Goal: Information Seeking & Learning: Learn about a topic

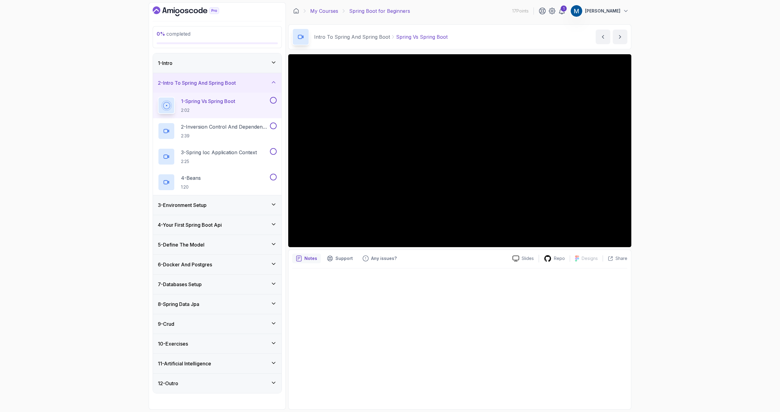
click at [332, 12] on link "My Courses" at bounding box center [324, 10] width 28 height 7
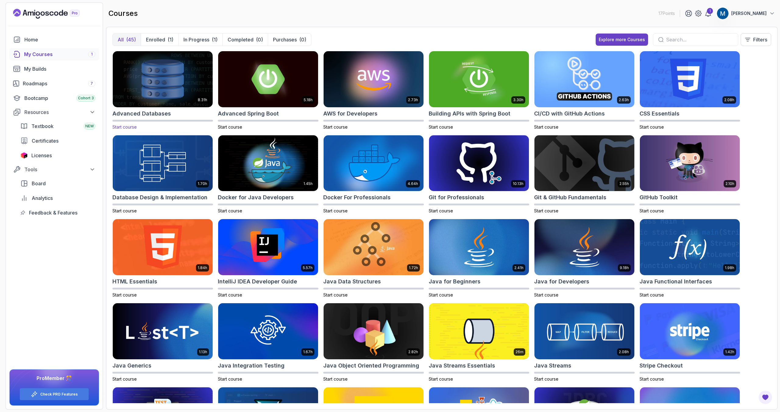
click at [175, 110] on div "Advanced Databases" at bounding box center [162, 113] width 101 height 9
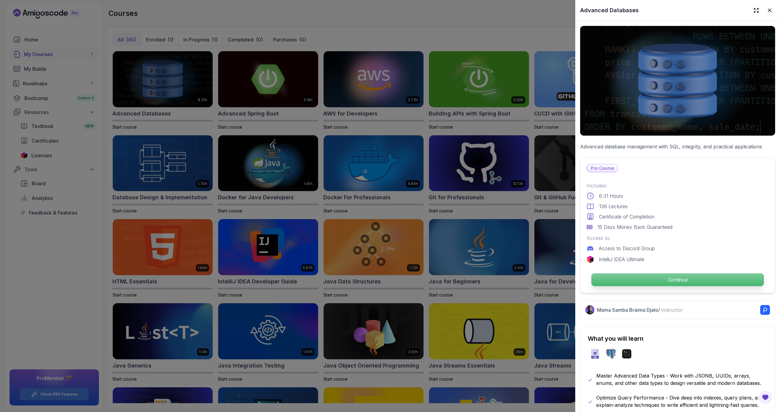
click at [684, 277] on p "Continue" at bounding box center [678, 279] width 172 height 13
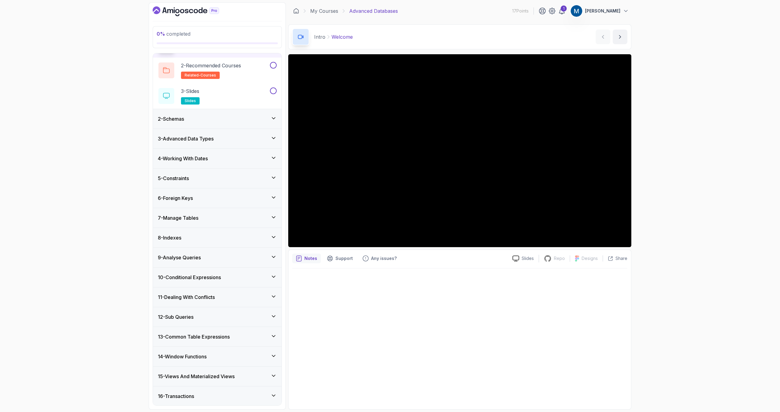
scroll to position [160, 0]
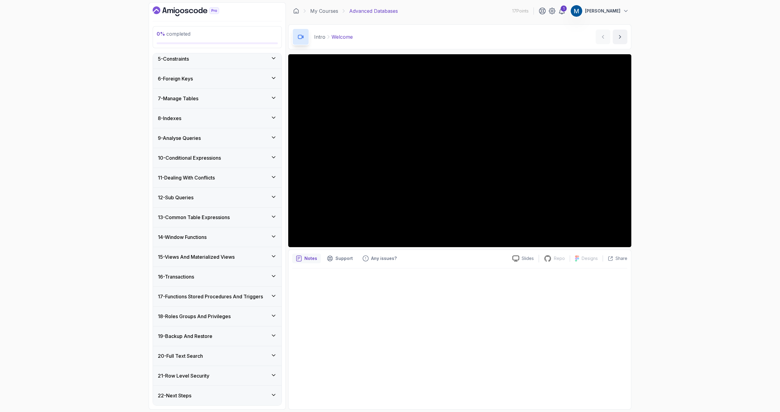
click at [185, 94] on div "7 - Manage Tables" at bounding box center [217, 99] width 129 height 20
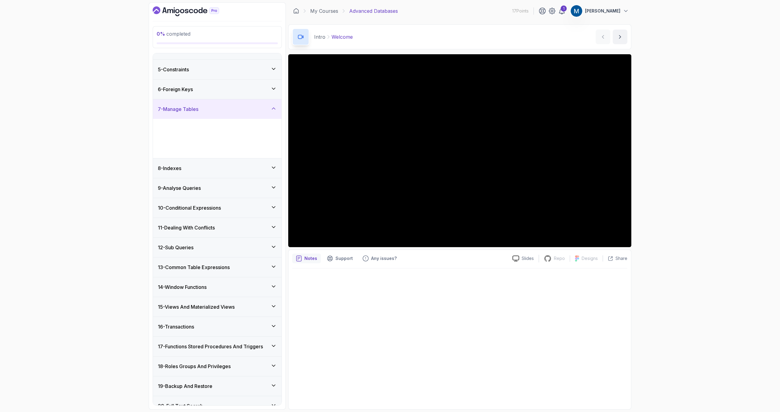
scroll to position [84, 0]
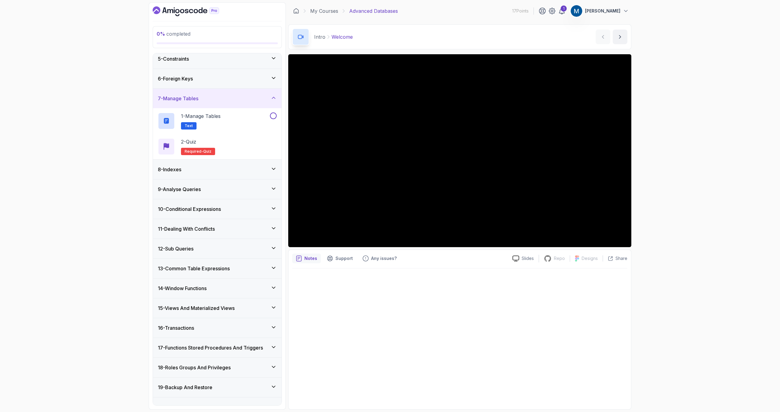
click at [190, 103] on div "7 - Manage Tables" at bounding box center [217, 99] width 129 height 20
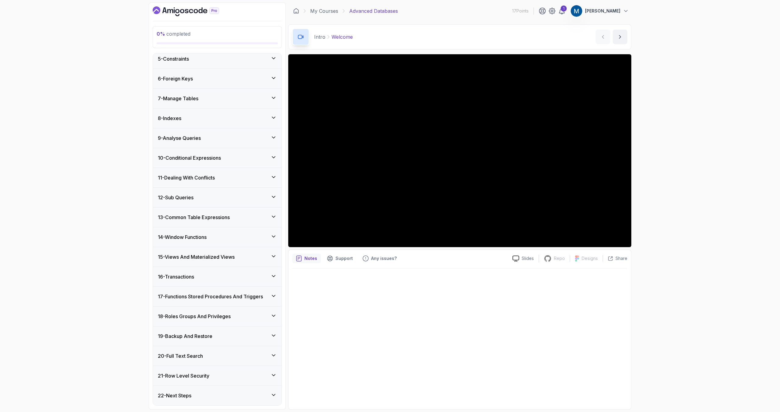
click at [183, 222] on div "13 - Common Table Expressions" at bounding box center [217, 218] width 129 height 20
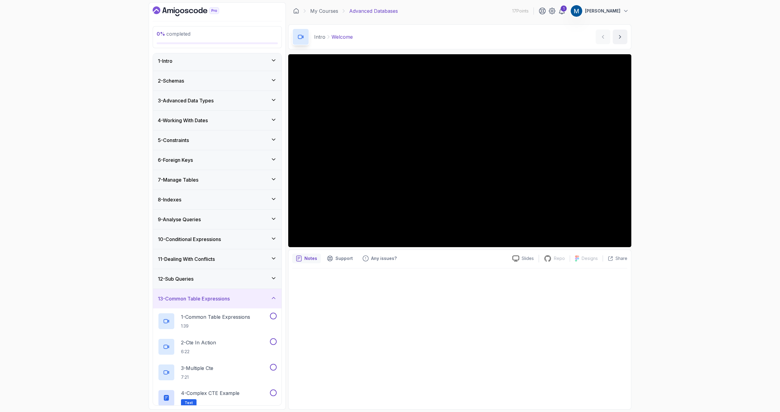
scroll to position [0, 0]
click at [179, 57] on div "1 - Intro" at bounding box center [217, 63] width 129 height 20
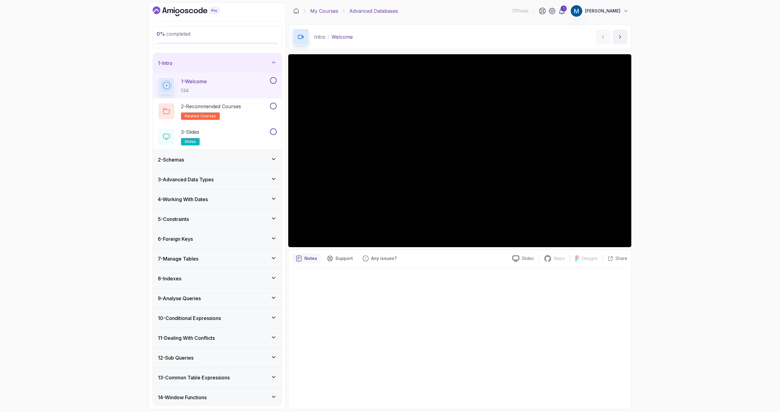
click at [325, 11] on link "My Courses" at bounding box center [324, 10] width 28 height 7
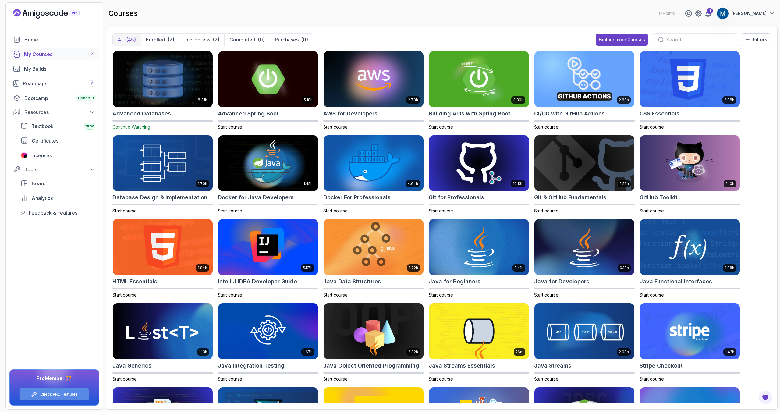
click at [61, 393] on link "Check PRO Features" at bounding box center [58, 394] width 37 height 5
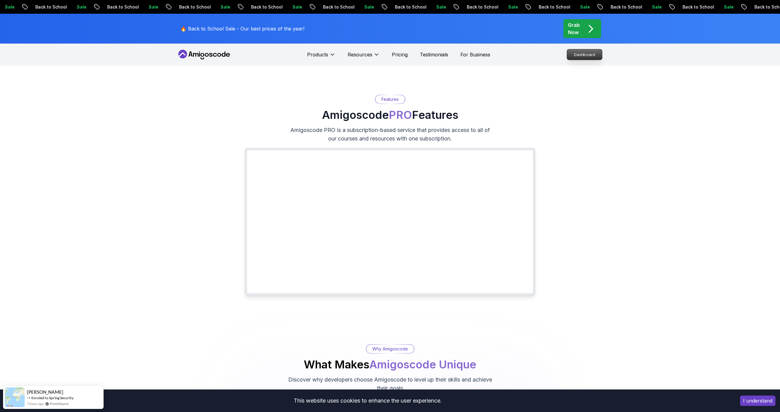
click at [584, 52] on p "Dashboard" at bounding box center [584, 54] width 35 height 10
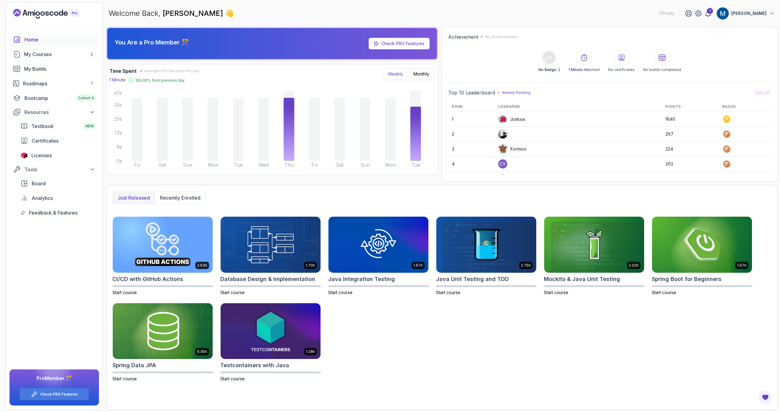
click at [728, 13] on img at bounding box center [723, 13] width 12 height 12
click at [39, 51] on div "My Courses 2" at bounding box center [59, 54] width 71 height 7
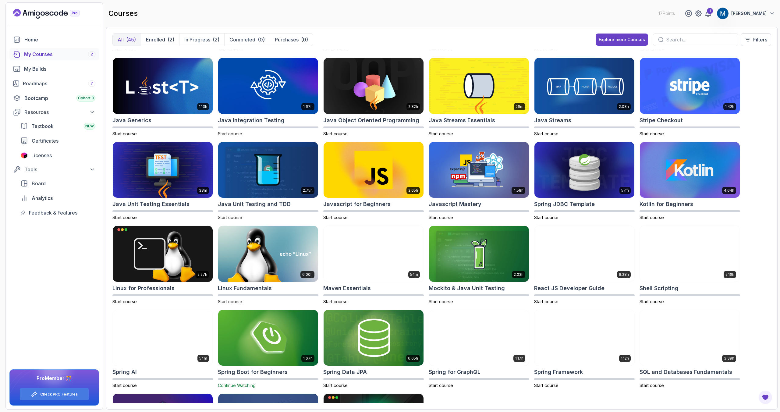
scroll to position [322, 0]
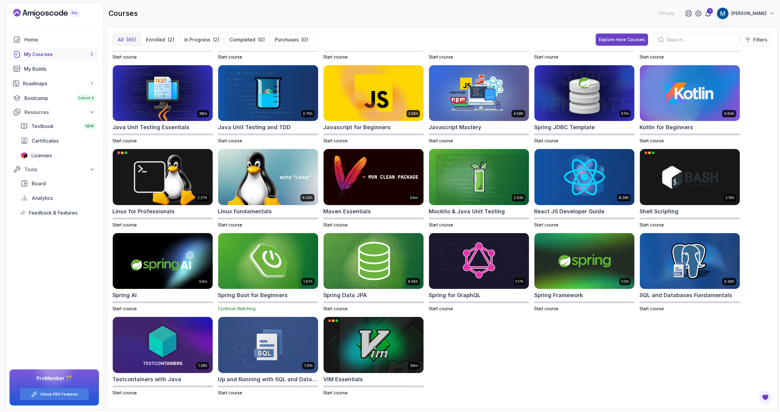
click at [267, 238] on img at bounding box center [268, 261] width 105 height 59
